Goal: Task Accomplishment & Management: Manage account settings

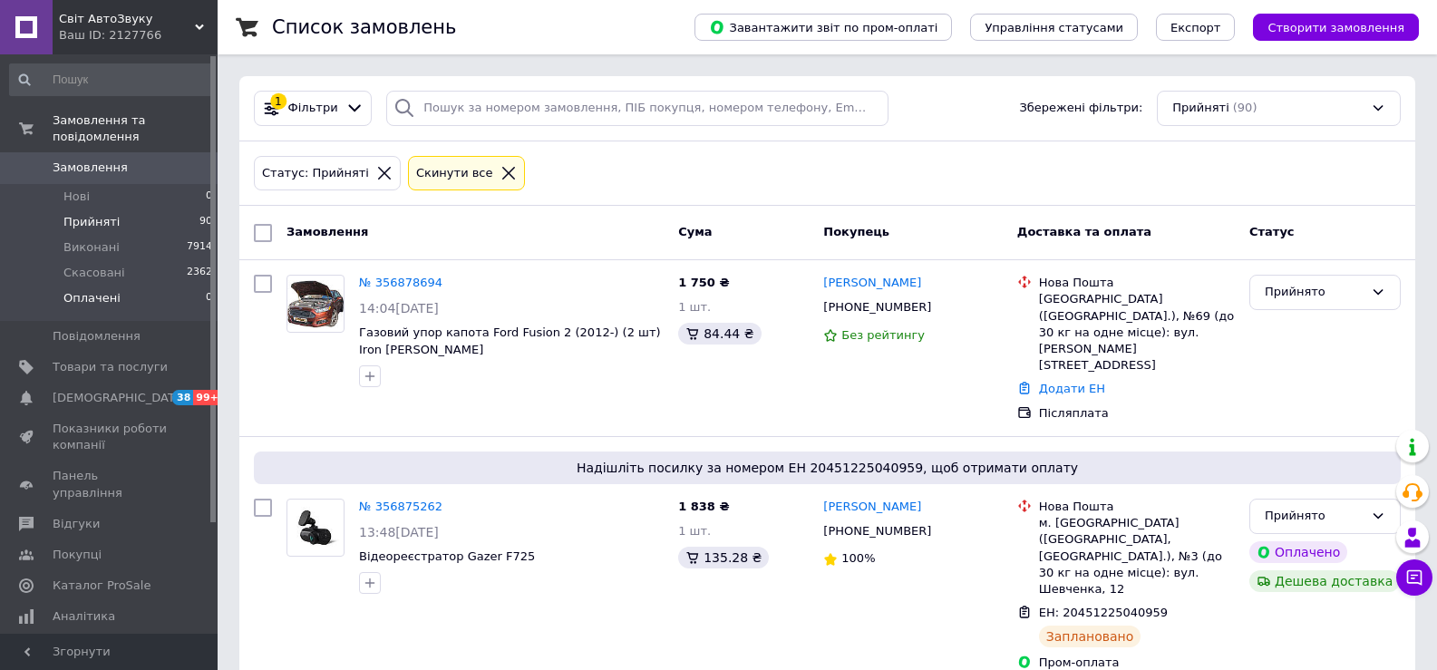
click at [127, 286] on li "Оплачені 0" at bounding box center [111, 303] width 223 height 34
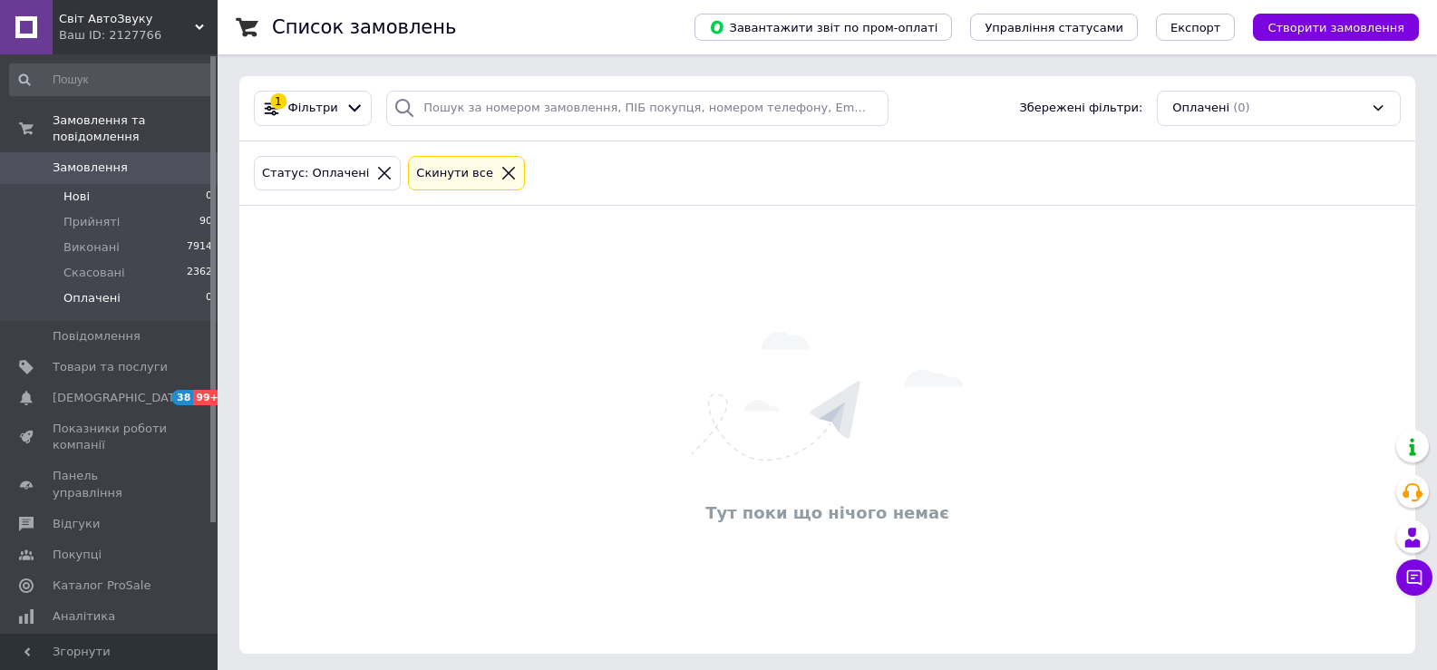
click at [120, 184] on li "Нові 0" at bounding box center [111, 196] width 223 height 25
click at [101, 214] on span "Прийняті" at bounding box center [91, 222] width 56 height 16
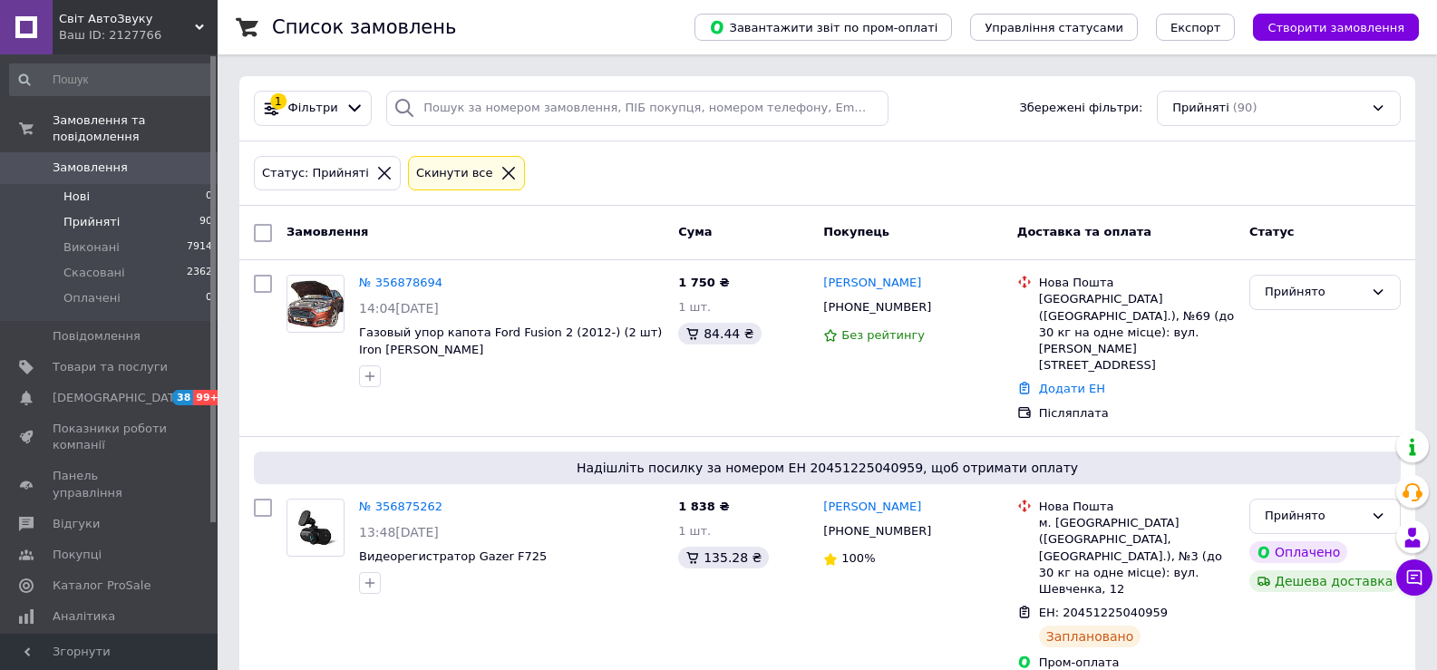
click at [115, 184] on li "Нові 0" at bounding box center [111, 196] width 223 height 25
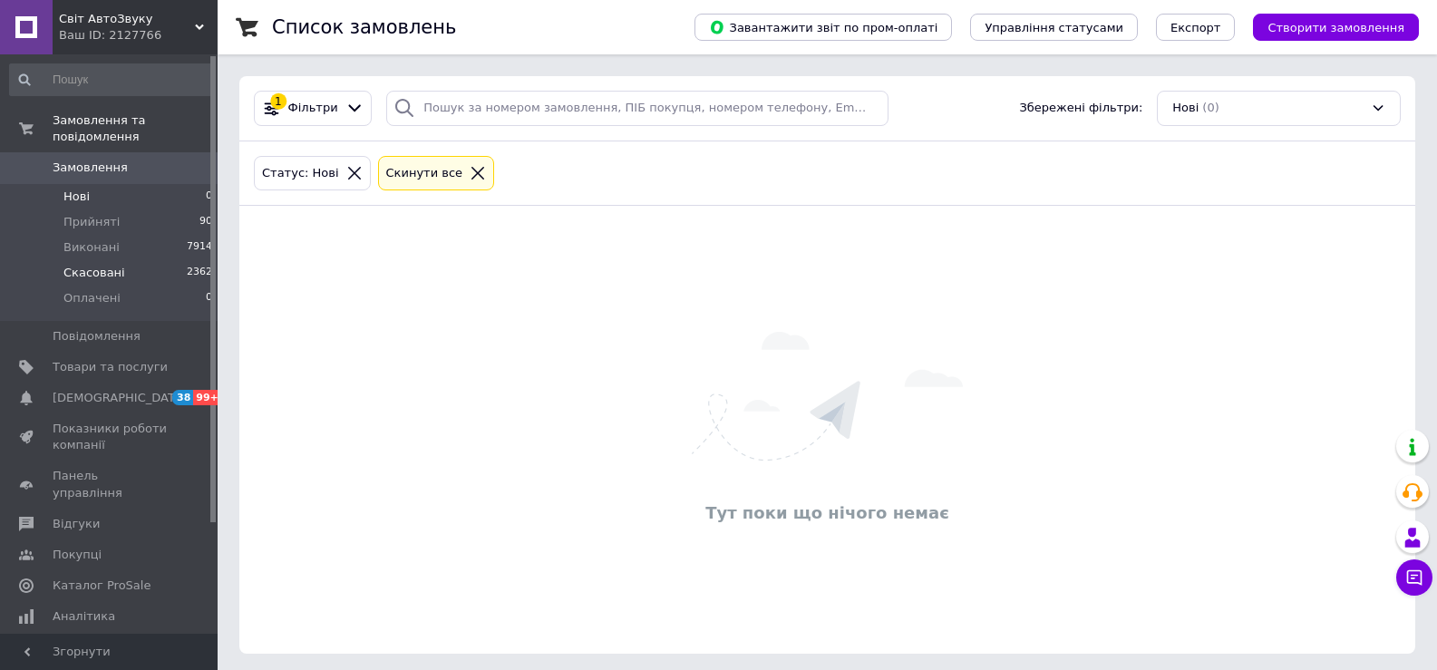
drag, startPoint x: 122, startPoint y: 282, endPoint x: 126, endPoint y: 255, distance: 27.4
click at [123, 286] on li "Оплачені 0" at bounding box center [111, 303] width 223 height 34
click at [122, 209] on li "Прийняті 90" at bounding box center [111, 221] width 223 height 25
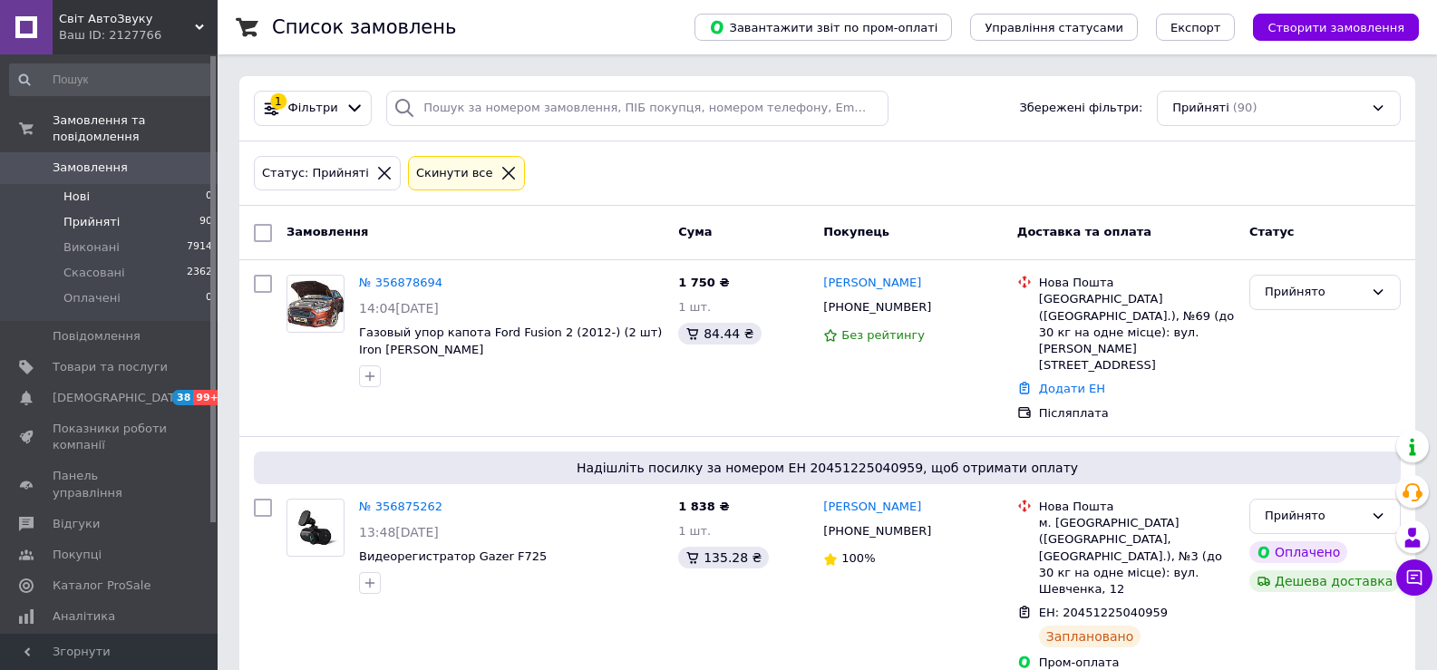
click at [106, 184] on li "Нові 0" at bounding box center [111, 196] width 223 height 25
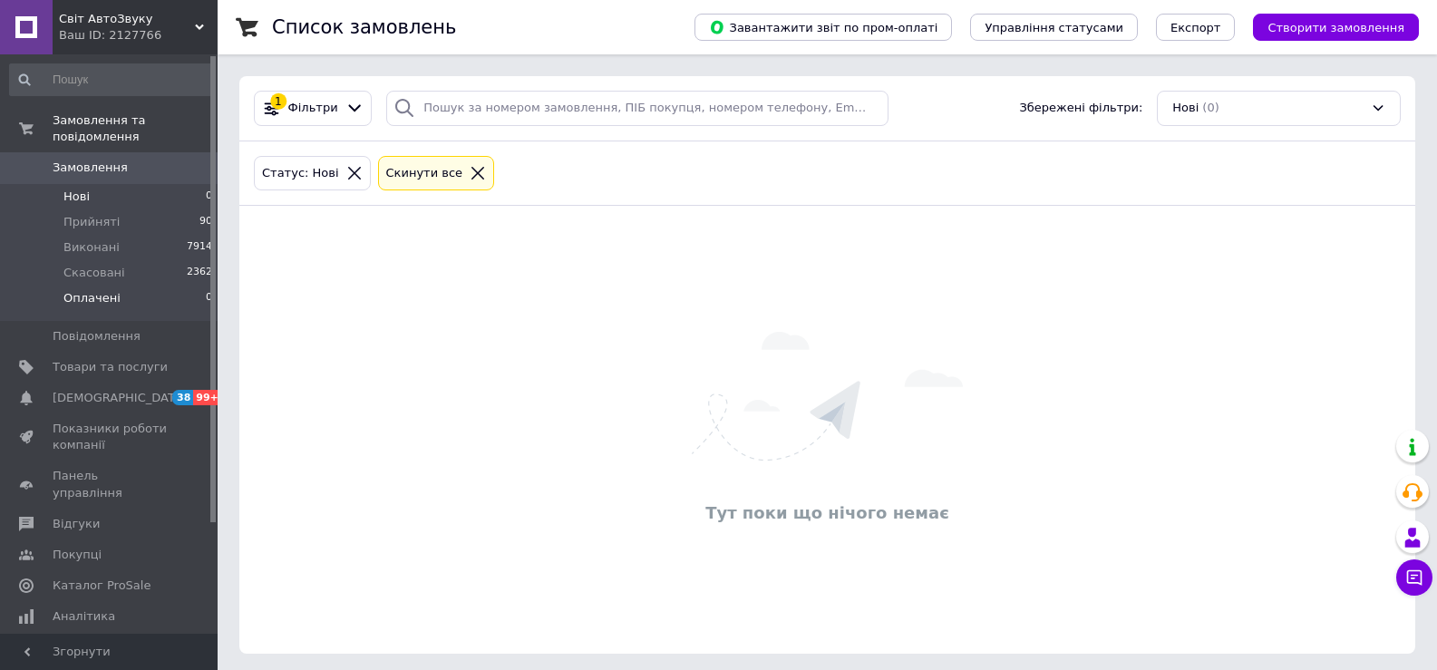
click at [134, 286] on li "Оплачені 0" at bounding box center [111, 303] width 223 height 34
click at [116, 209] on li "Прийняті 90" at bounding box center [111, 221] width 223 height 25
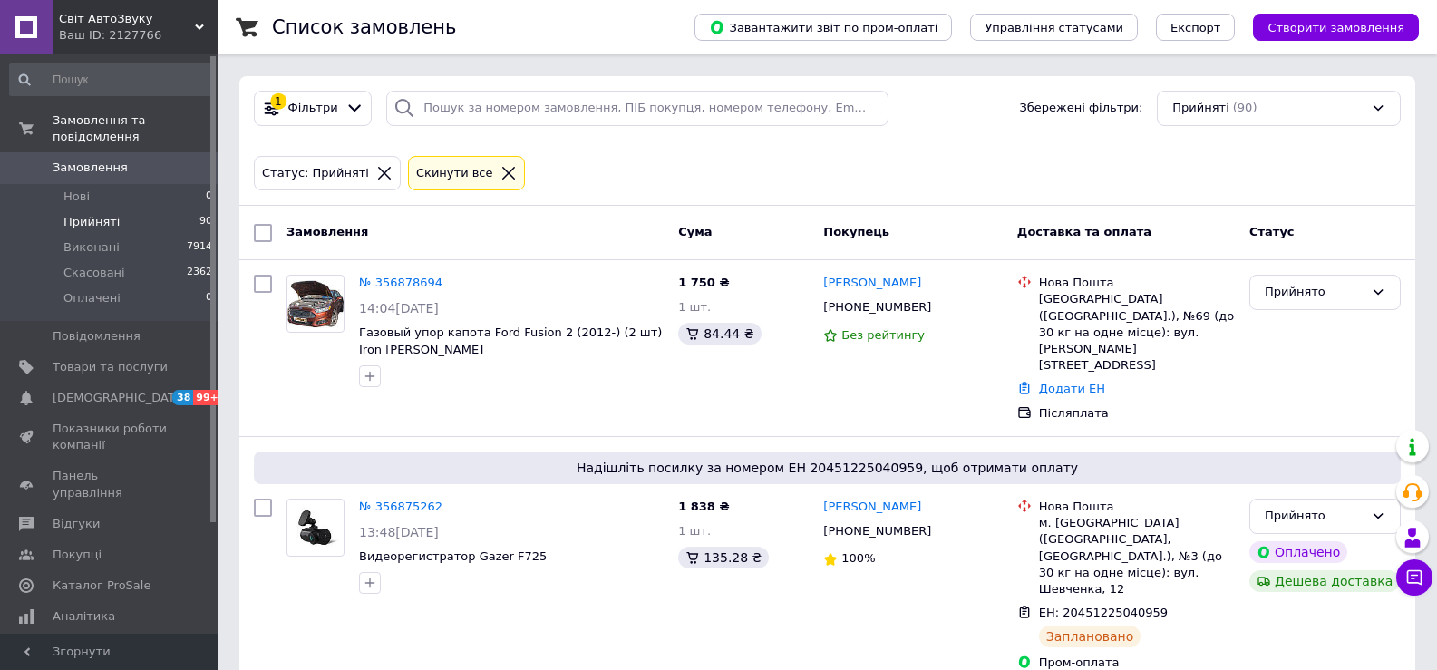
click at [911, 169] on div "Статус: Прийняті Cкинути все" at bounding box center [827, 173] width 1154 height 43
